Goal: Task Accomplishment & Management: Manage account settings

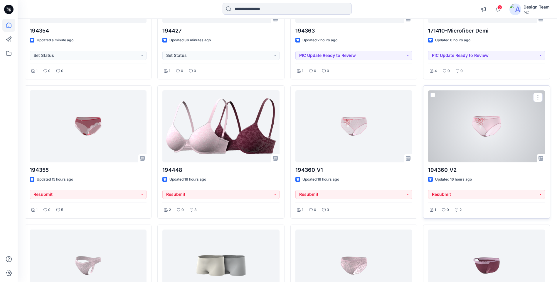
scroll to position [147, 0]
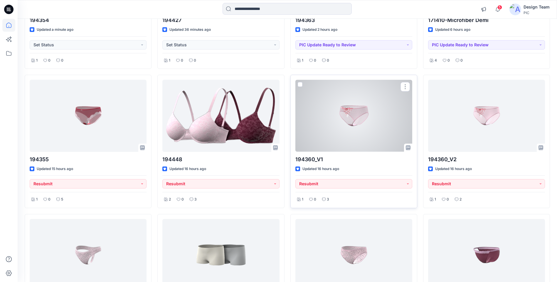
click at [356, 116] on div at bounding box center [353, 116] width 117 height 72
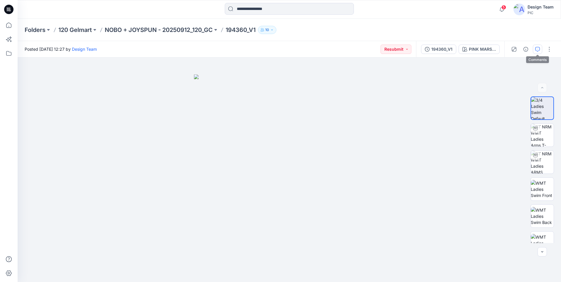
click at [540, 49] on button "button" at bounding box center [537, 49] width 9 height 9
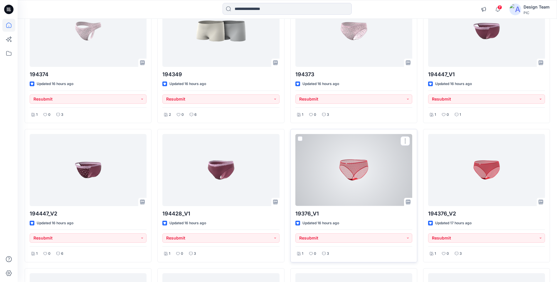
scroll to position [381, 0]
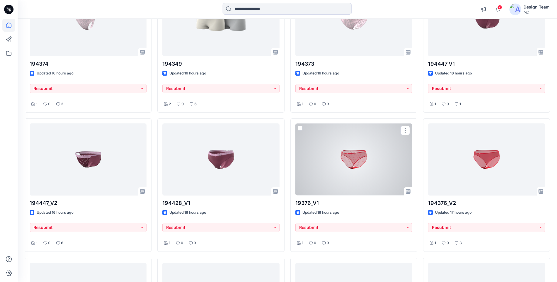
click at [356, 163] on div at bounding box center [353, 160] width 117 height 72
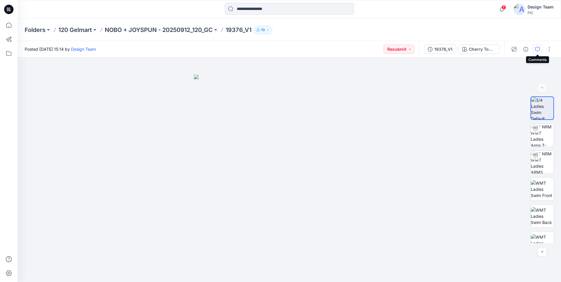
click at [537, 46] on button "button" at bounding box center [537, 49] width 9 height 9
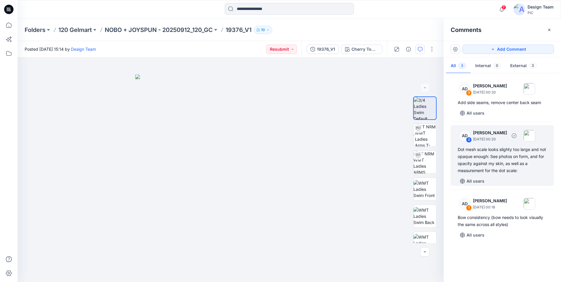
click at [467, 140] on div "2" at bounding box center [469, 140] width 6 height 6
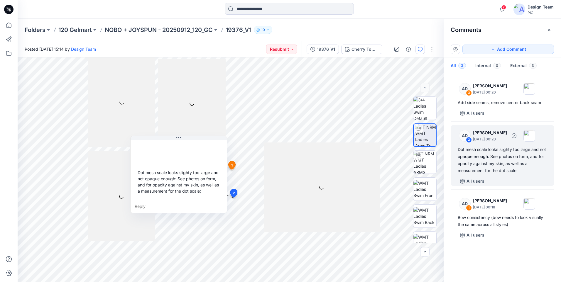
click at [468, 139] on div "2" at bounding box center [469, 140] width 6 height 6
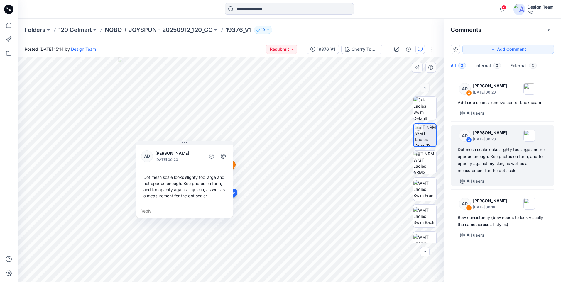
drag, startPoint x: 136, startPoint y: 173, endPoint x: 141, endPoint y: 175, distance: 4.9
click at [142, 177] on div "Dot mesh scale looks slighty too large and not opaque enough: See photos on for…" at bounding box center [184, 186] width 87 height 29
drag, startPoint x: 144, startPoint y: 177, endPoint x: 149, endPoint y: 181, distance: 6.3
click at [149, 181] on div "Dot mesh scale looks slighty too large and not opaque enough: See photos on for…" at bounding box center [189, 189] width 87 height 29
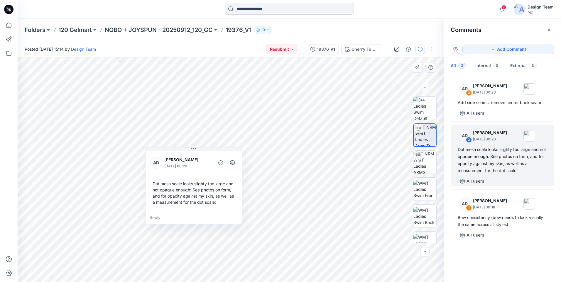
drag, startPoint x: 148, startPoint y: 180, endPoint x: 154, endPoint y: 184, distance: 7.6
click at [154, 184] on div "Dot mesh scale looks slighty too large and not opaque enough: See photos on for…" at bounding box center [193, 192] width 87 height 29
click at [156, 185] on div "Dot mesh scale looks slighty too large and not opaque enough: See photos on for…" at bounding box center [195, 193] width 87 height 29
click at [157, 186] on div "Dot mesh scale looks slighty too large and not opaque enough: See photos on for…" at bounding box center [195, 193] width 87 height 29
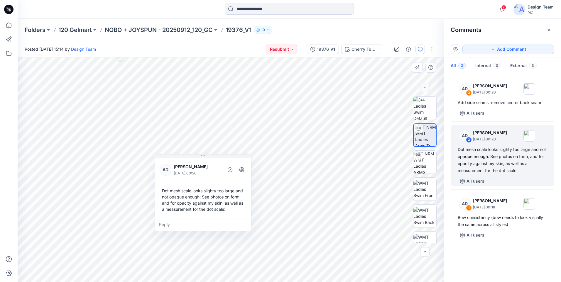
drag, startPoint x: 157, startPoint y: 186, endPoint x: 169, endPoint y: 194, distance: 14.6
click at [170, 194] on div "Dot mesh scale looks slighty too large and not opaque enough: See photos on for…" at bounding box center [203, 199] width 87 height 29
click at [165, 191] on div "Dot mesh scale looks slighty too large and not opaque enough: See photos on for…" at bounding box center [203, 199] width 87 height 29
click at [459, 148] on div "Dot mesh scale looks slighty too large and not opaque enough: See photos on for…" at bounding box center [502, 160] width 89 height 28
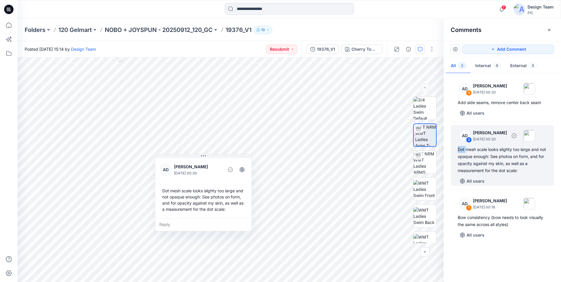
click at [459, 148] on div "Dot mesh scale looks slighty too large and not opaque enough: See photos on for…" at bounding box center [502, 160] width 89 height 28
click at [461, 150] on div "Dot mesh scale looks slighty too large and not opaque enough: See photos on for…" at bounding box center [502, 160] width 89 height 28
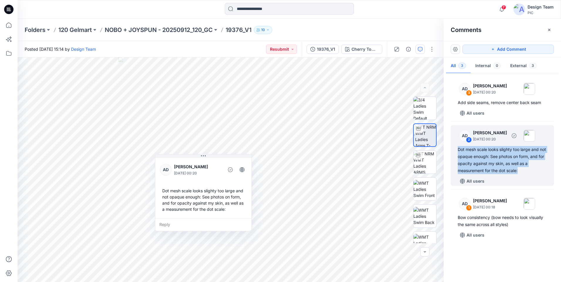
drag, startPoint x: 459, startPoint y: 150, endPoint x: 520, endPoint y: 173, distance: 65.8
click at [520, 173] on div "Dot mesh scale looks slighty too large and not opaque enough: See photos on for…" at bounding box center [502, 160] width 89 height 28
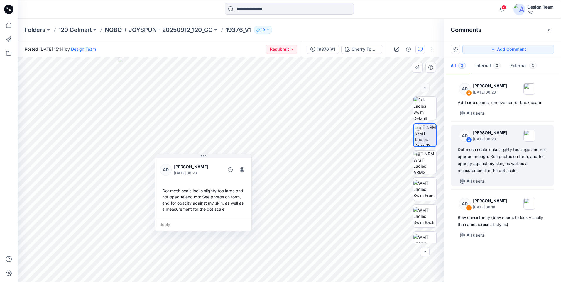
click at [172, 198] on div "Dot mesh scale looks slighty too large and not opaque enough: See photos on for…" at bounding box center [203, 199] width 87 height 29
drag, startPoint x: 170, startPoint y: 197, endPoint x: 176, endPoint y: 197, distance: 5.9
click at [176, 197] on div "Dot mesh scale looks slighty too large and not opaque enough: See photos on for…" at bounding box center [207, 199] width 87 height 29
drag, startPoint x: 458, startPoint y: 155, endPoint x: 495, endPoint y: 157, distance: 37.3
click at [495, 157] on div "Dot mesh scale looks slighty too large and not opaque enough: See photos on for…" at bounding box center [502, 160] width 89 height 28
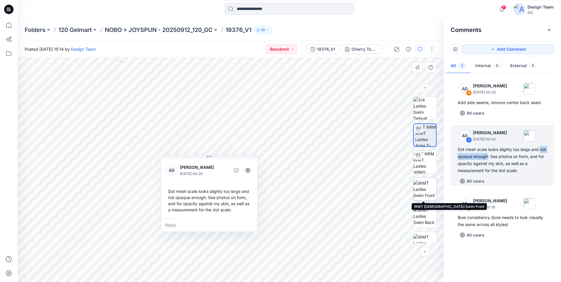
copy div "not opaque enough"
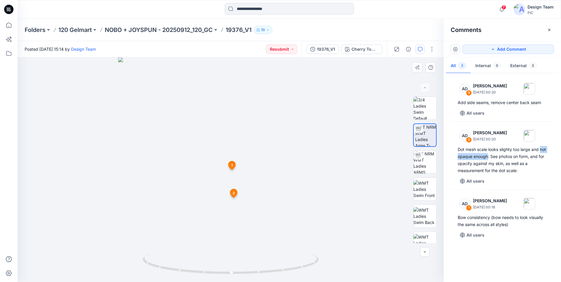
click at [233, 169] on icon at bounding box center [232, 166] width 10 height 11
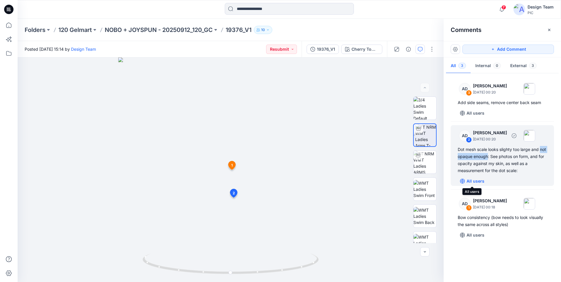
click at [463, 181] on icon "button" at bounding box center [462, 181] width 5 height 5
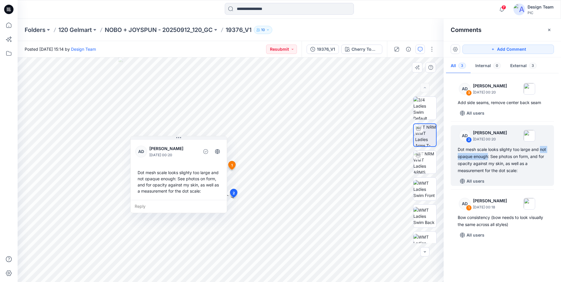
click at [233, 194] on span "2" at bounding box center [234, 193] width 2 height 5
click at [142, 28] on p "NOBO + JOYSPUN - 20250912_120_GC" at bounding box center [159, 30] width 108 height 8
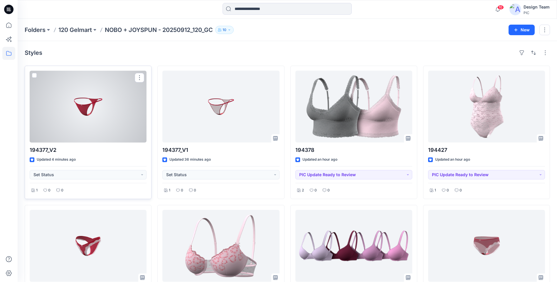
click at [74, 111] on div at bounding box center [88, 107] width 117 height 72
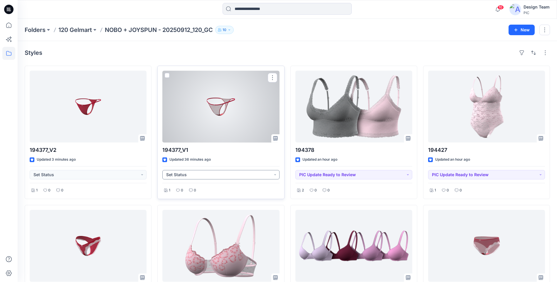
click at [269, 174] on button "Set Status" at bounding box center [220, 174] width 117 height 9
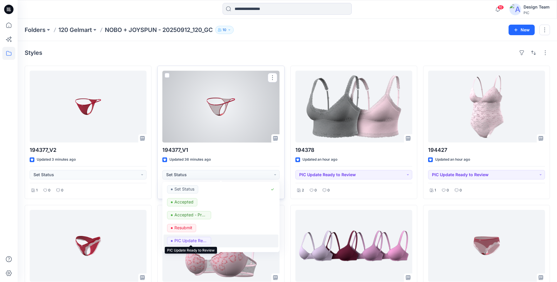
click at [197, 240] on p "PIC Update Ready to Review" at bounding box center [190, 241] width 33 height 8
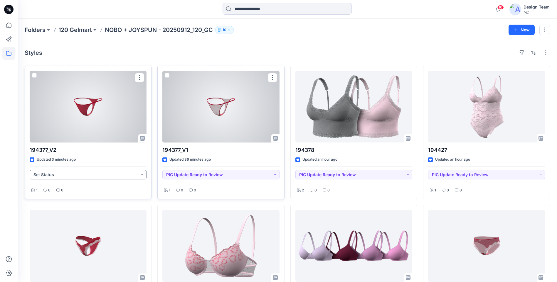
click at [129, 171] on button "Set Status" at bounding box center [88, 174] width 117 height 9
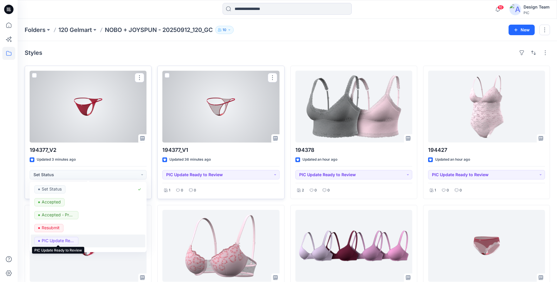
click at [48, 244] on p "PIC Update Ready to Review" at bounding box center [58, 241] width 33 height 8
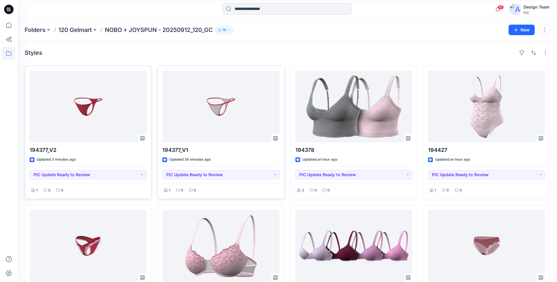
click at [283, 38] on div "Folders 120 Gelmart NOBO + JOYSPUN - 20250912_120_GC 10 New" at bounding box center [287, 30] width 539 height 22
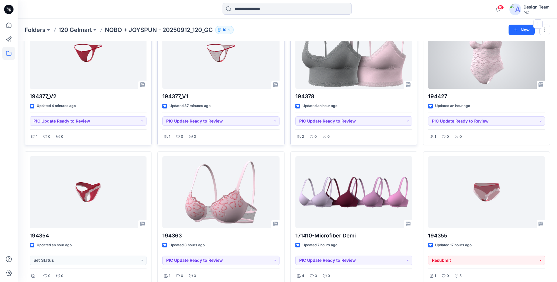
scroll to position [59, 0]
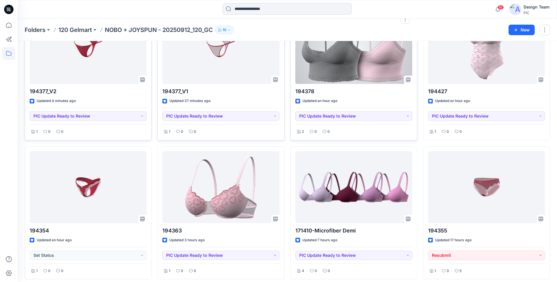
click at [388, 79] on div at bounding box center [353, 48] width 117 height 72
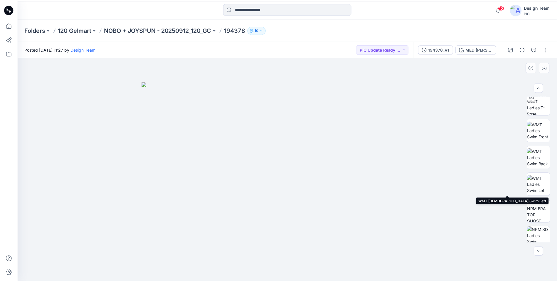
scroll to position [147, 0]
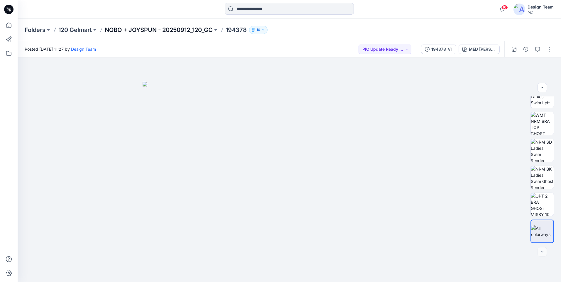
click at [127, 28] on p "NOBO + JOYSPUN - 20250912_120_GC" at bounding box center [159, 30] width 108 height 8
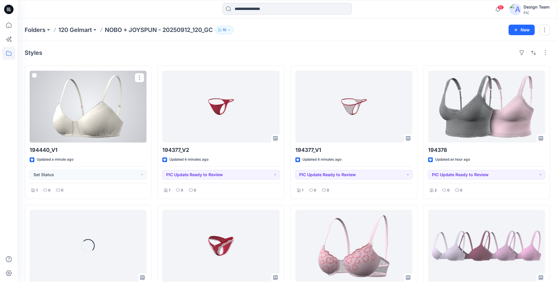
click at [99, 117] on div at bounding box center [88, 107] width 117 height 72
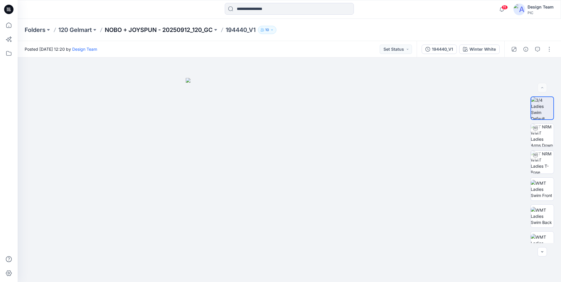
click at [114, 27] on p "NOBO + JOYSPUN - 20250912_120_GC" at bounding box center [159, 30] width 108 height 8
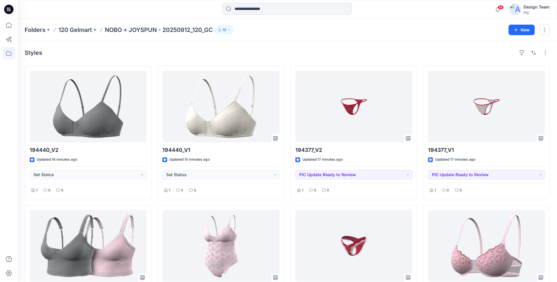
click at [512, 12] on img at bounding box center [515, 10] width 12 height 12
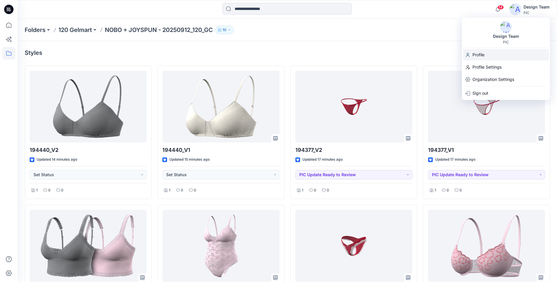
click at [491, 52] on div "Profile" at bounding box center [506, 54] width 86 height 11
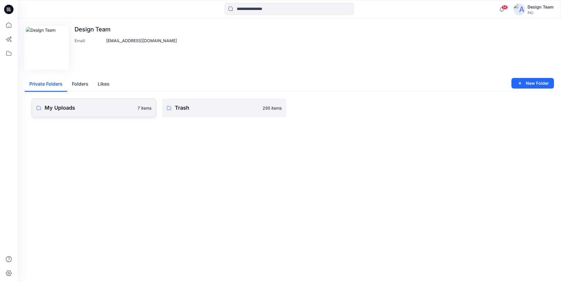
click at [85, 105] on p "My Uploads" at bounding box center [89, 108] width 89 height 8
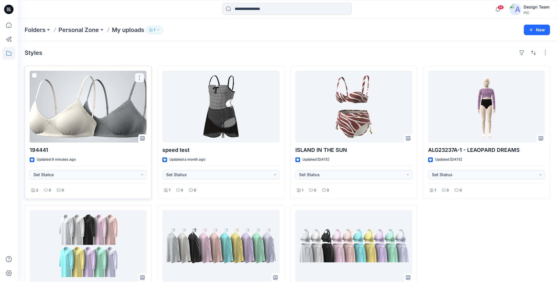
click at [140, 78] on button "button" at bounding box center [139, 77] width 9 height 9
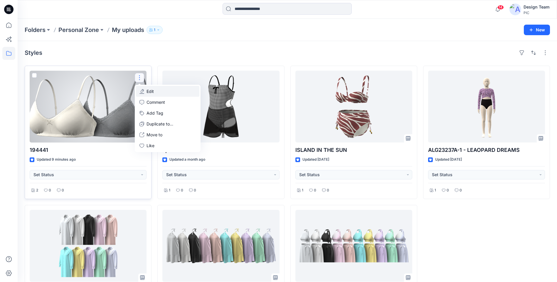
click at [148, 93] on p "Edit" at bounding box center [149, 91] width 7 height 6
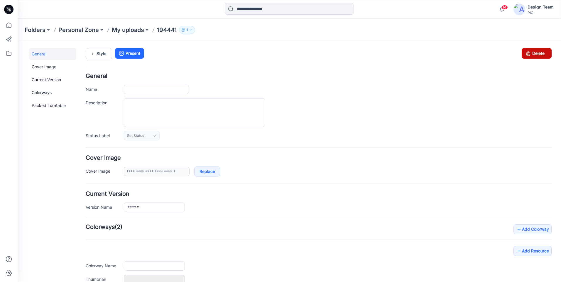
type input "******"
type input "**********"
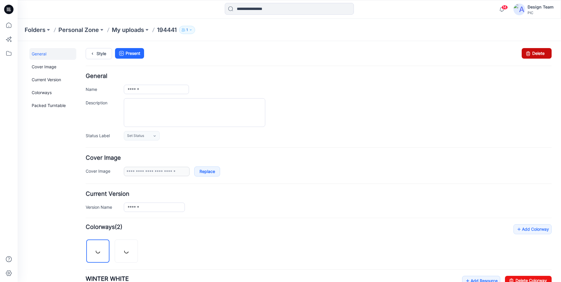
drag, startPoint x: 521, startPoint y: 55, endPoint x: 322, endPoint y: 69, distance: 198.9
click at [524, 55] on icon at bounding box center [528, 53] width 8 height 11
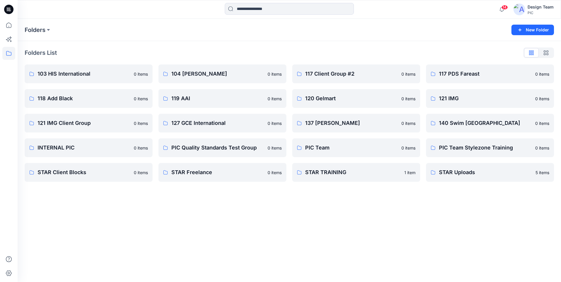
click at [8, 11] on icon at bounding box center [8, 11] width 3 height 0
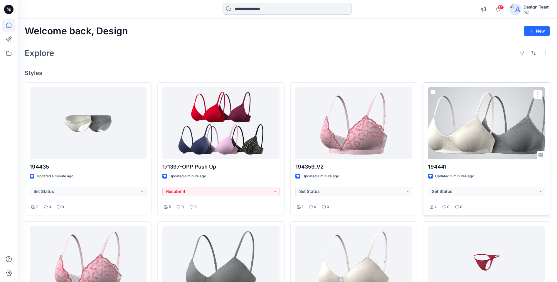
click at [455, 139] on div at bounding box center [486, 123] width 117 height 72
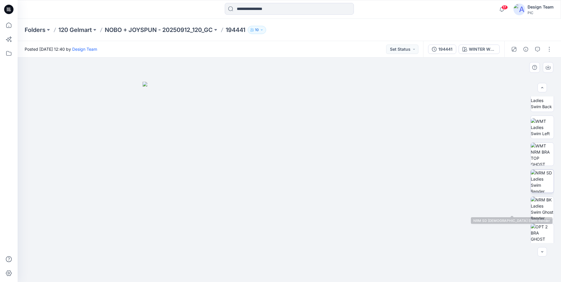
scroll to position [147, 0]
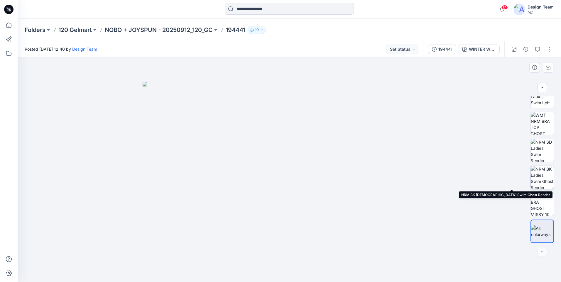
click at [538, 180] on img at bounding box center [542, 177] width 23 height 23
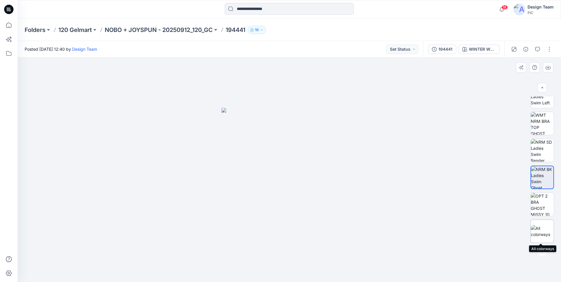
click at [538, 231] on img at bounding box center [542, 231] width 23 height 12
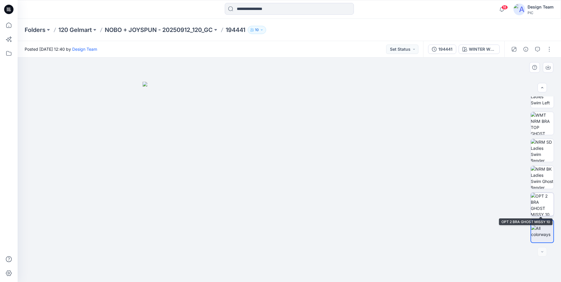
click at [538, 211] on img at bounding box center [542, 204] width 23 height 23
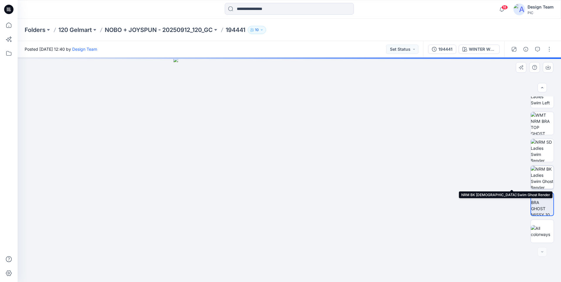
click at [538, 187] on img at bounding box center [542, 177] width 23 height 23
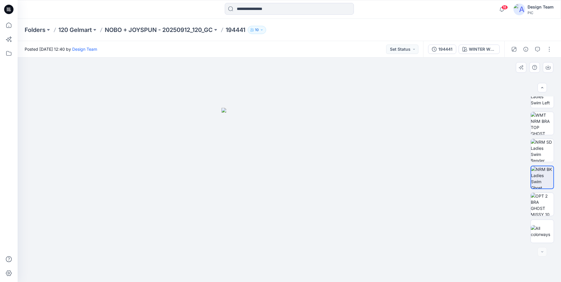
click at [288, 212] on img at bounding box center [290, 195] width 136 height 174
click at [545, 50] on button "button" at bounding box center [549, 49] width 9 height 9
click at [511, 78] on p "Edit" at bounding box center [511, 79] width 7 height 6
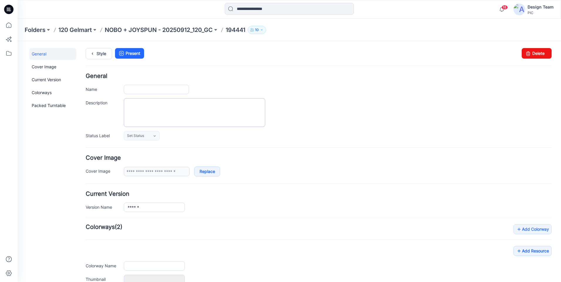
type input "******"
type input "**********"
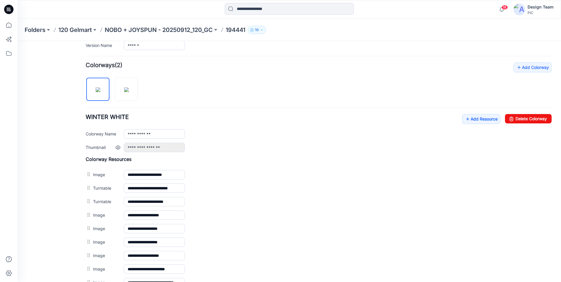
scroll to position [221, 0]
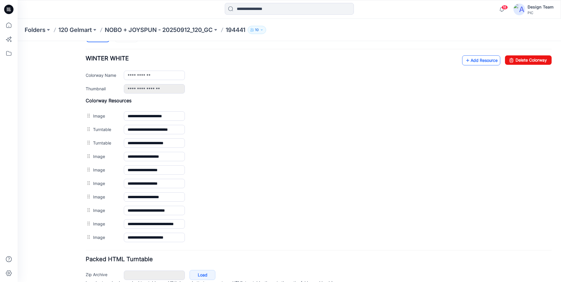
click at [469, 62] on link "Add Resource" at bounding box center [481, 60] width 38 height 10
